Goal: Information Seeking & Learning: Learn about a topic

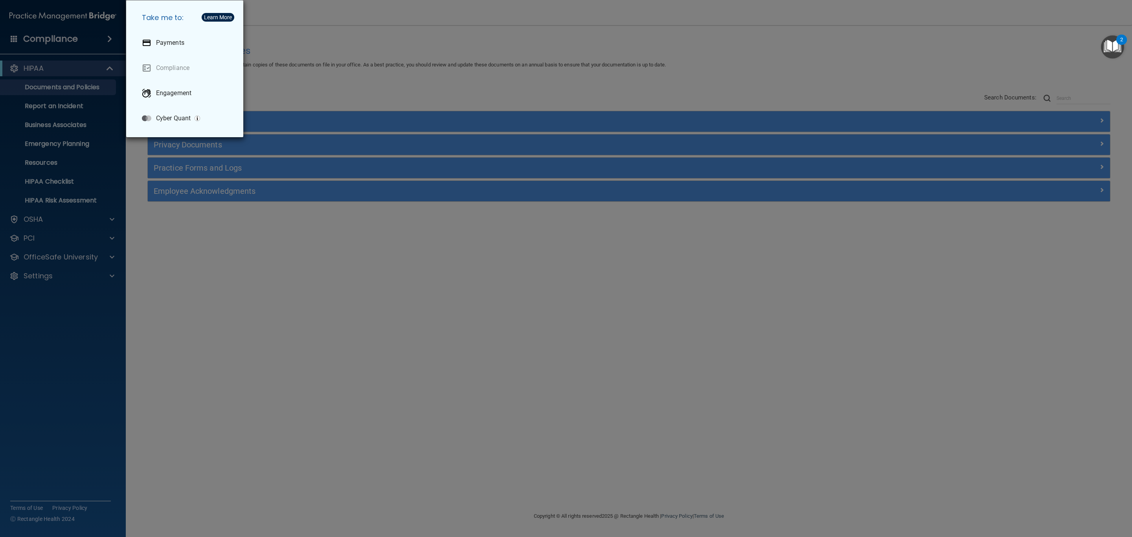
drag, startPoint x: 381, startPoint y: 42, endPoint x: 385, endPoint y: 33, distance: 8.8
click at [381, 41] on div "Take me to: Payments Compliance Engagement Cyber Quant" at bounding box center [566, 268] width 1132 height 537
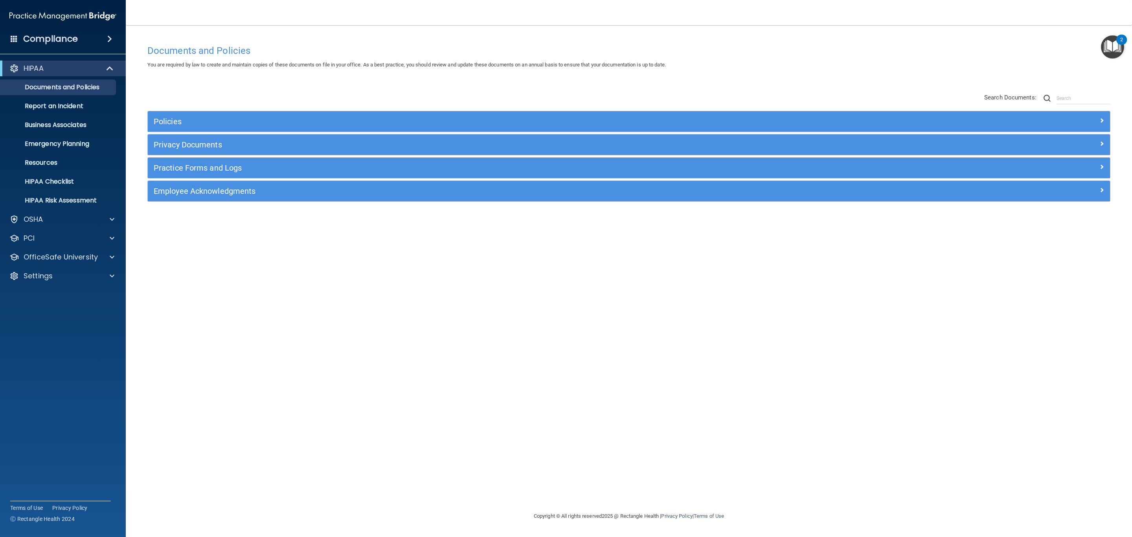
click at [86, 40] on div "Compliance" at bounding box center [63, 38] width 126 height 17
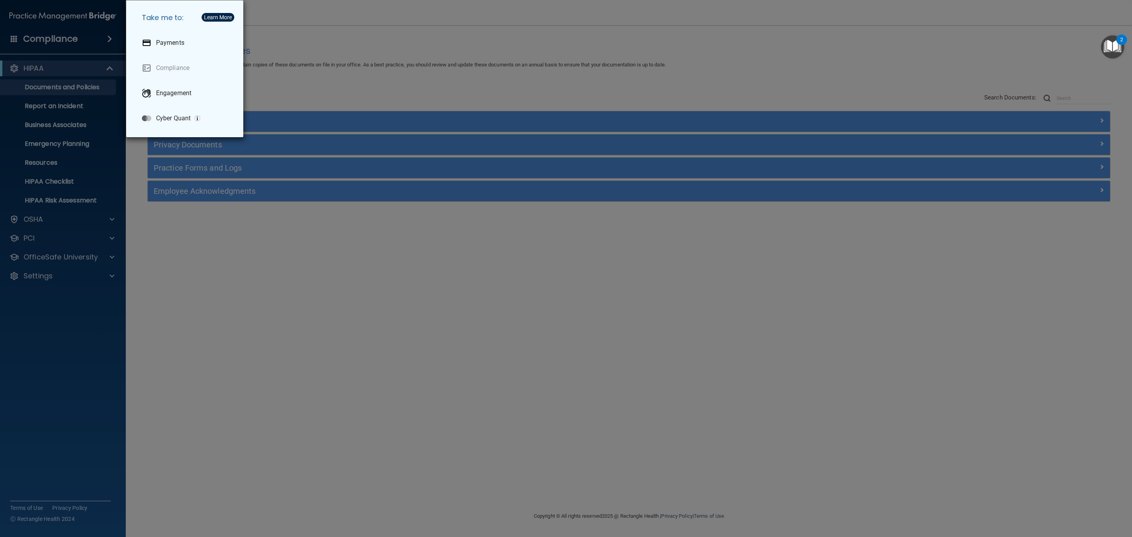
click at [361, 45] on div "Take me to: Payments Compliance Engagement Cyber Quant" at bounding box center [566, 268] width 1132 height 537
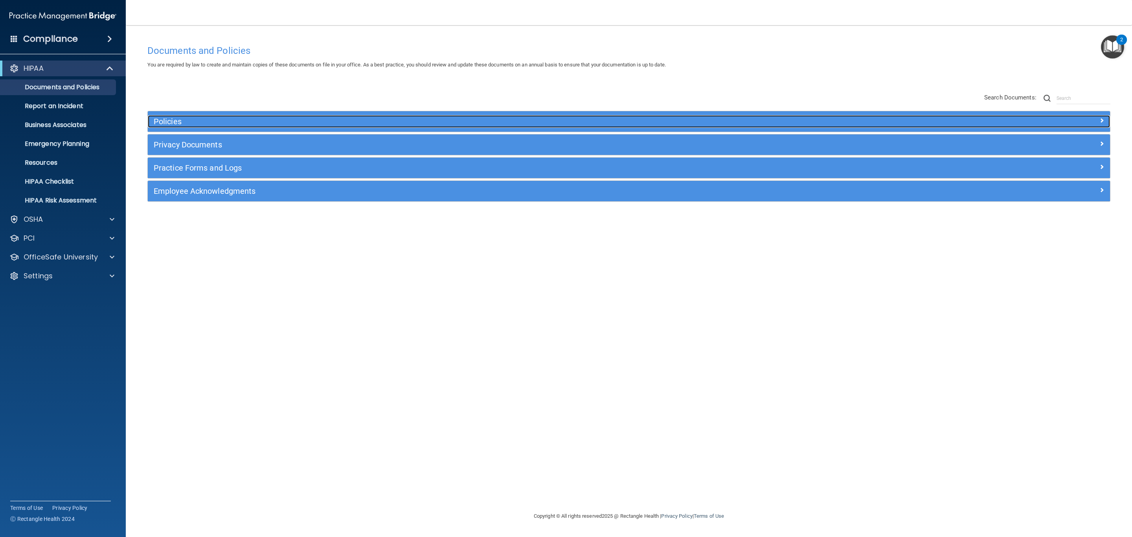
click at [295, 121] on h5 "Policies" at bounding box center [509, 121] width 710 height 9
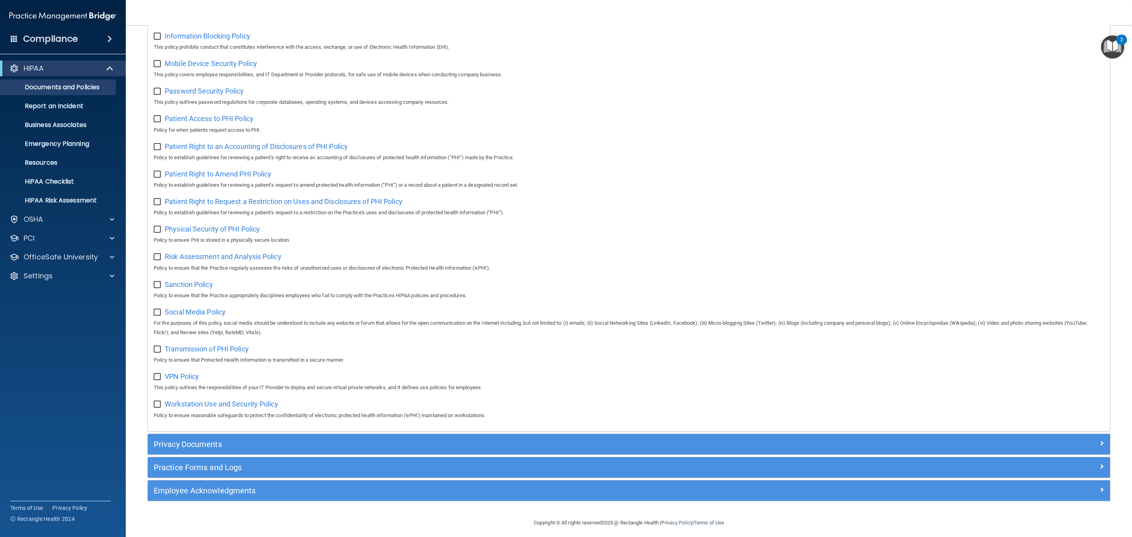
scroll to position [334, 0]
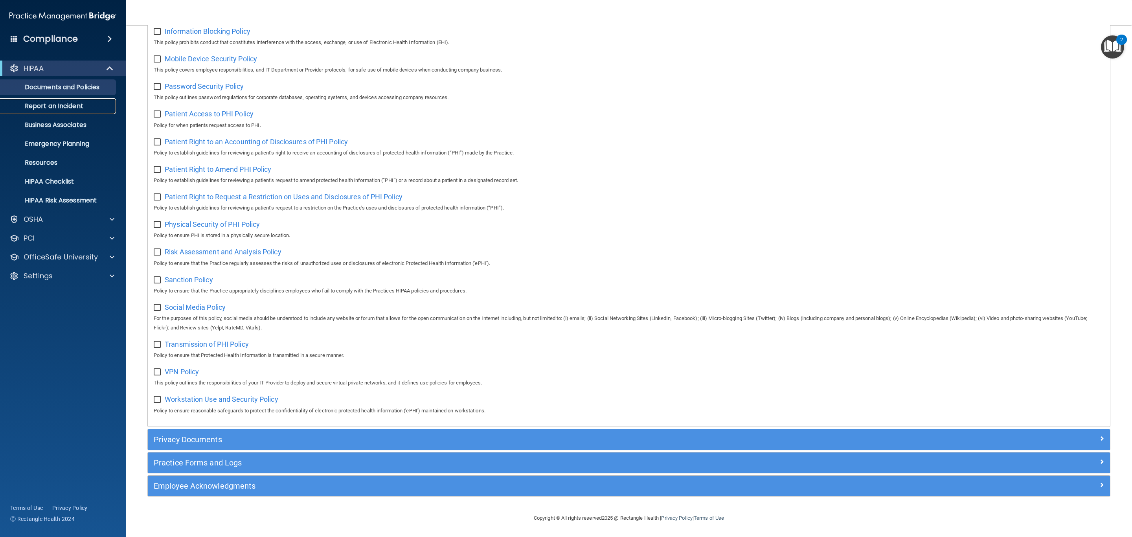
click at [78, 101] on link "Report an Incident" at bounding box center [54, 106] width 124 height 16
